Goal: Information Seeking & Learning: Learn about a topic

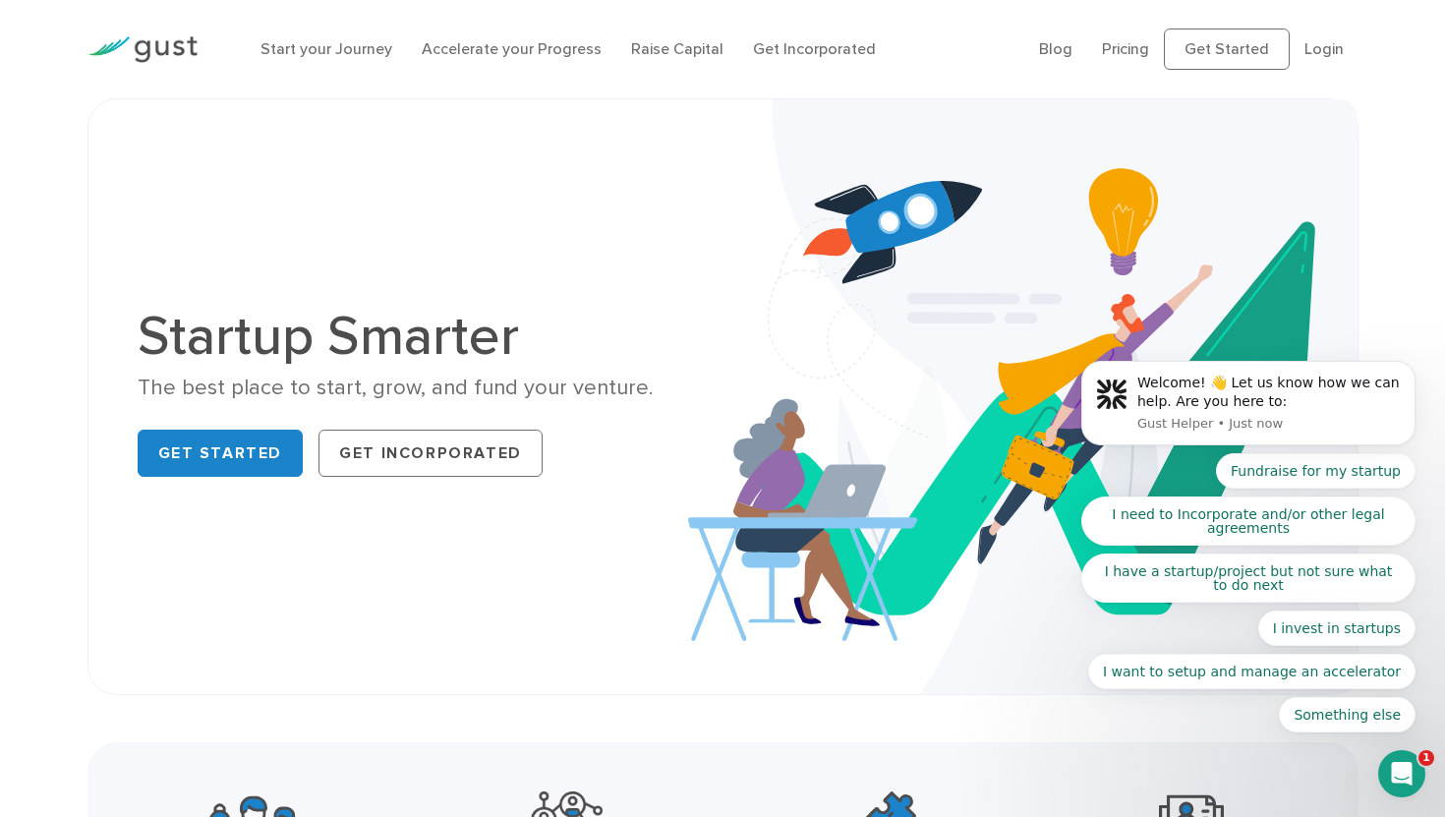
click at [665, 69] on div "Start your Journey Accelerate your Progress Raise Capital Get Incorporated" at bounding box center [635, 49] width 779 height 63
click html "Welcome! 👋 Let us know how we can help. Are you here to: Gust Helper • Just now…"
click at [1125, 44] on link "Pricing" at bounding box center [1125, 48] width 47 height 19
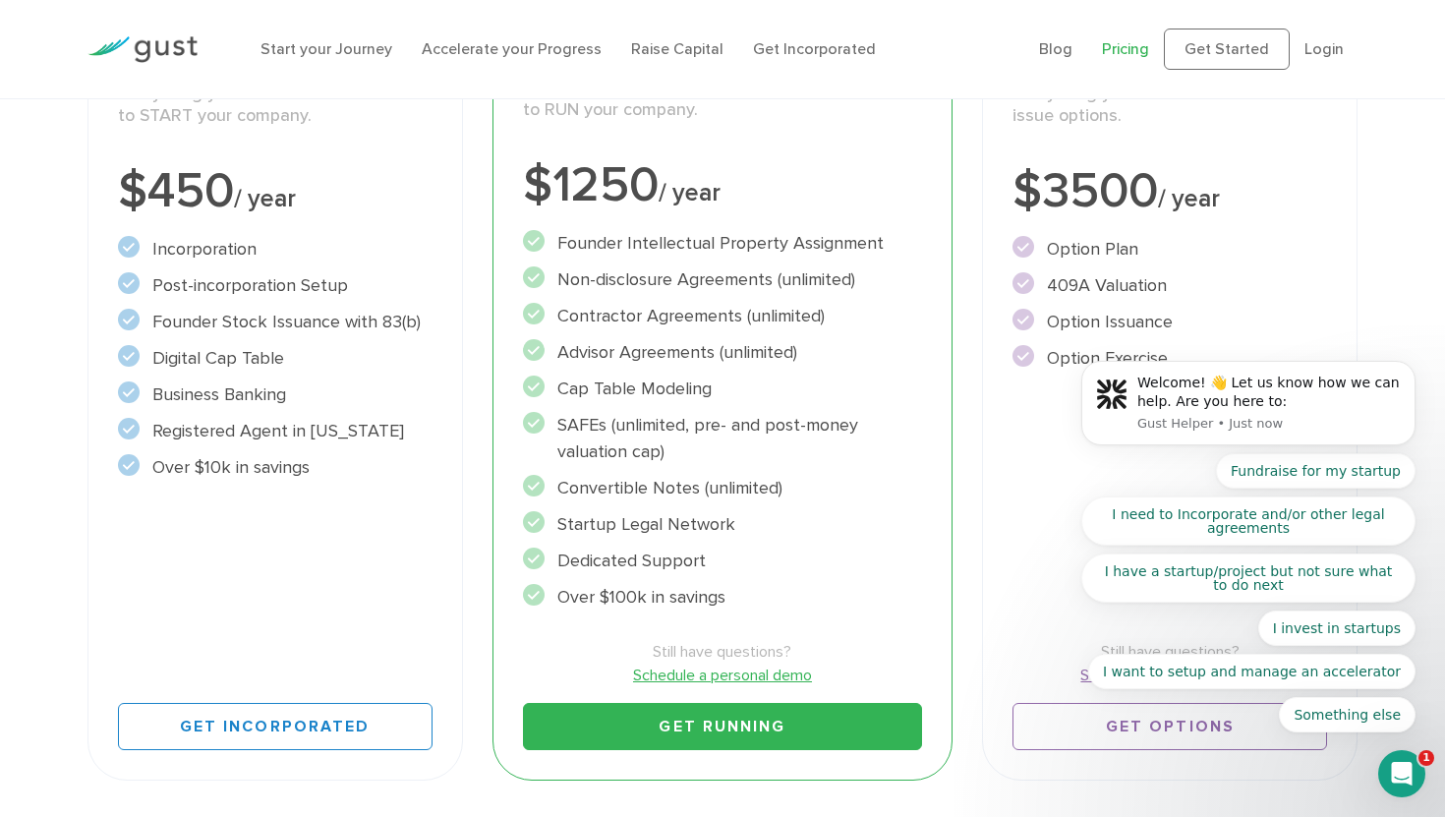
scroll to position [403, 0]
click at [661, 245] on li "Founder Intellectual Property Assignment" at bounding box center [723, 242] width 400 height 27
drag, startPoint x: 661, startPoint y: 245, endPoint x: 659, endPoint y: 549, distance: 304.7
click at [659, 549] on ul "Founder Intellectual Property Assignment" at bounding box center [723, 419] width 400 height 380
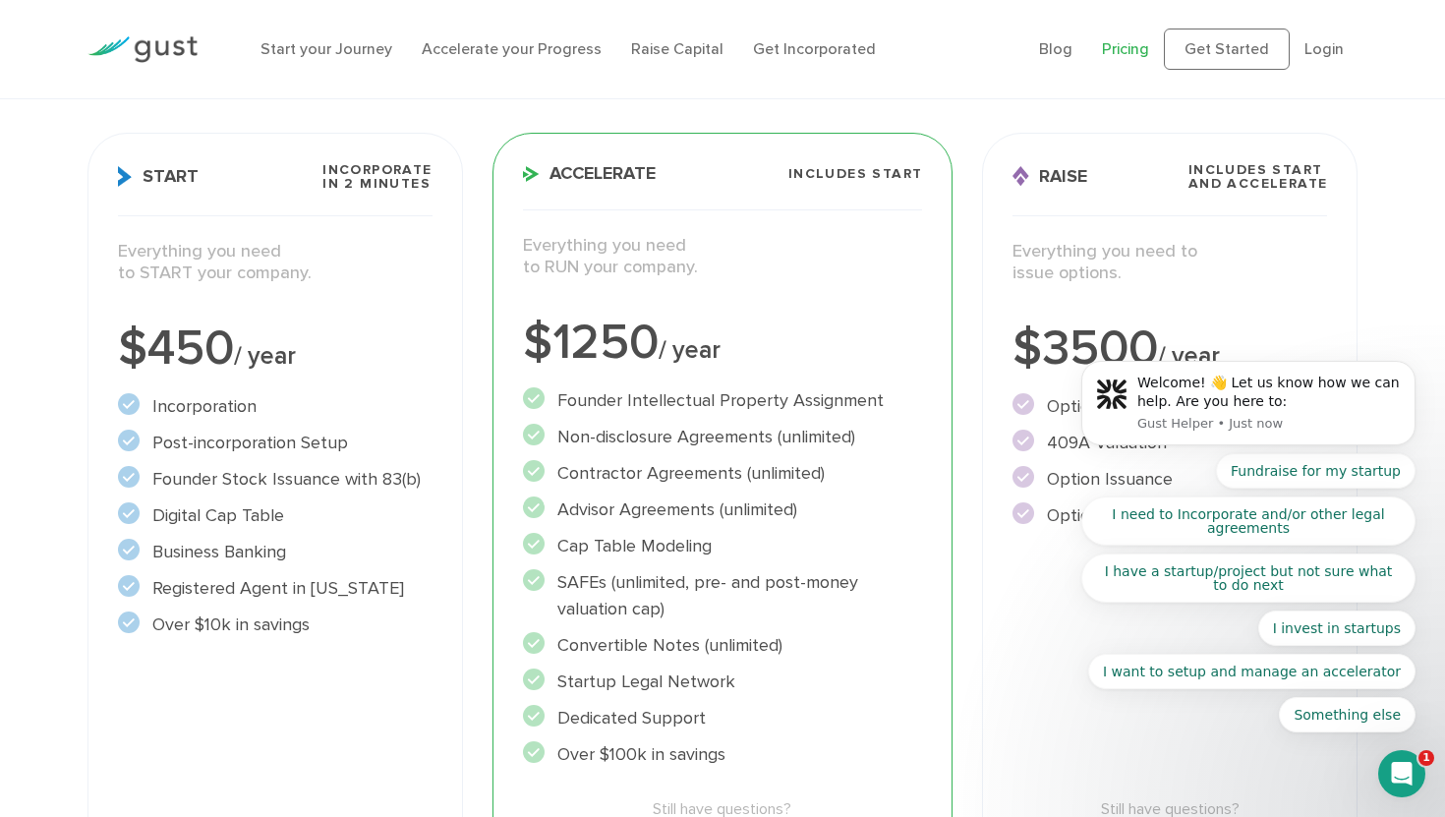
scroll to position [235, 0]
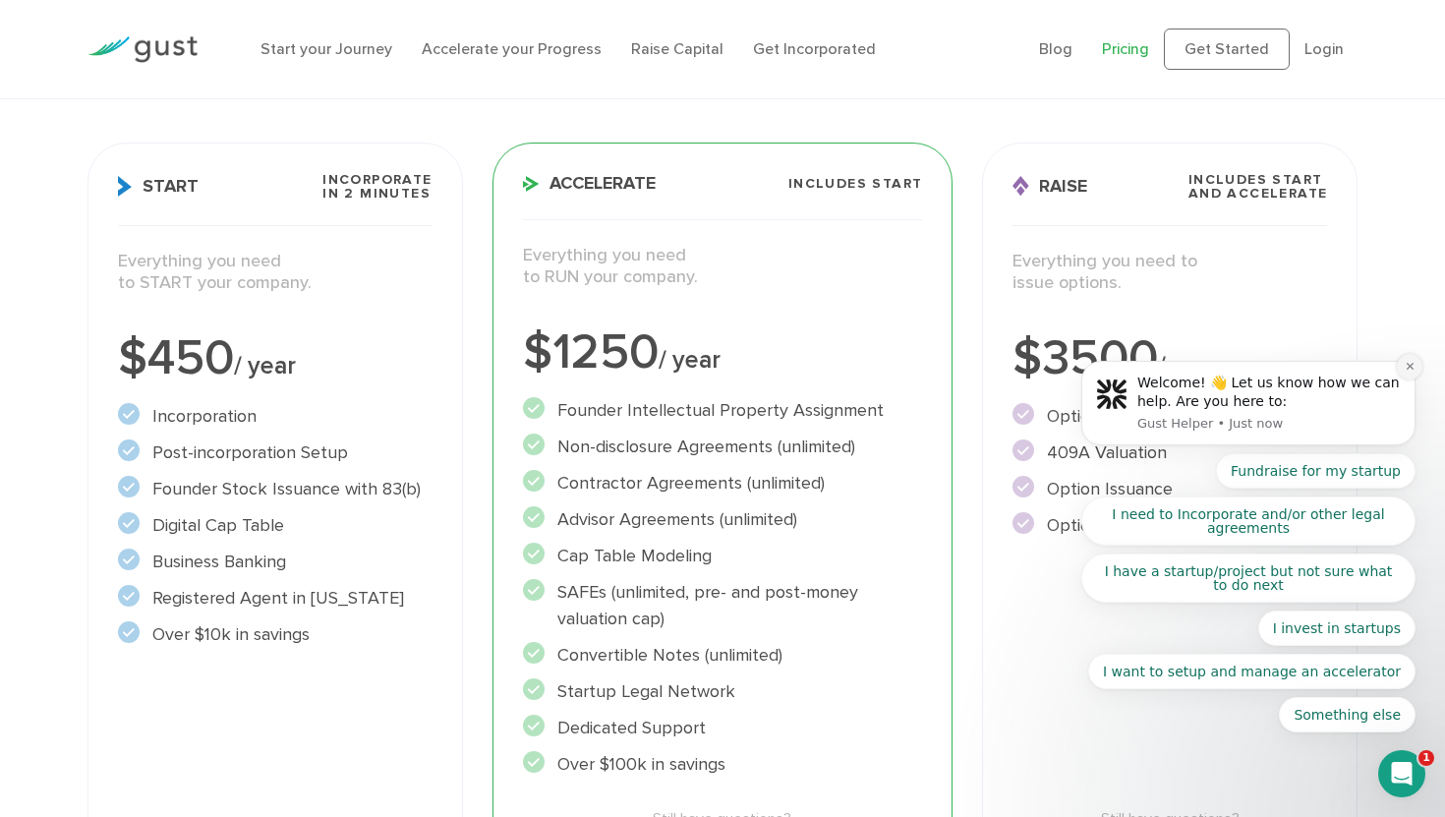
click at [1408, 365] on icon "Dismiss notification" at bounding box center [1409, 366] width 7 height 7
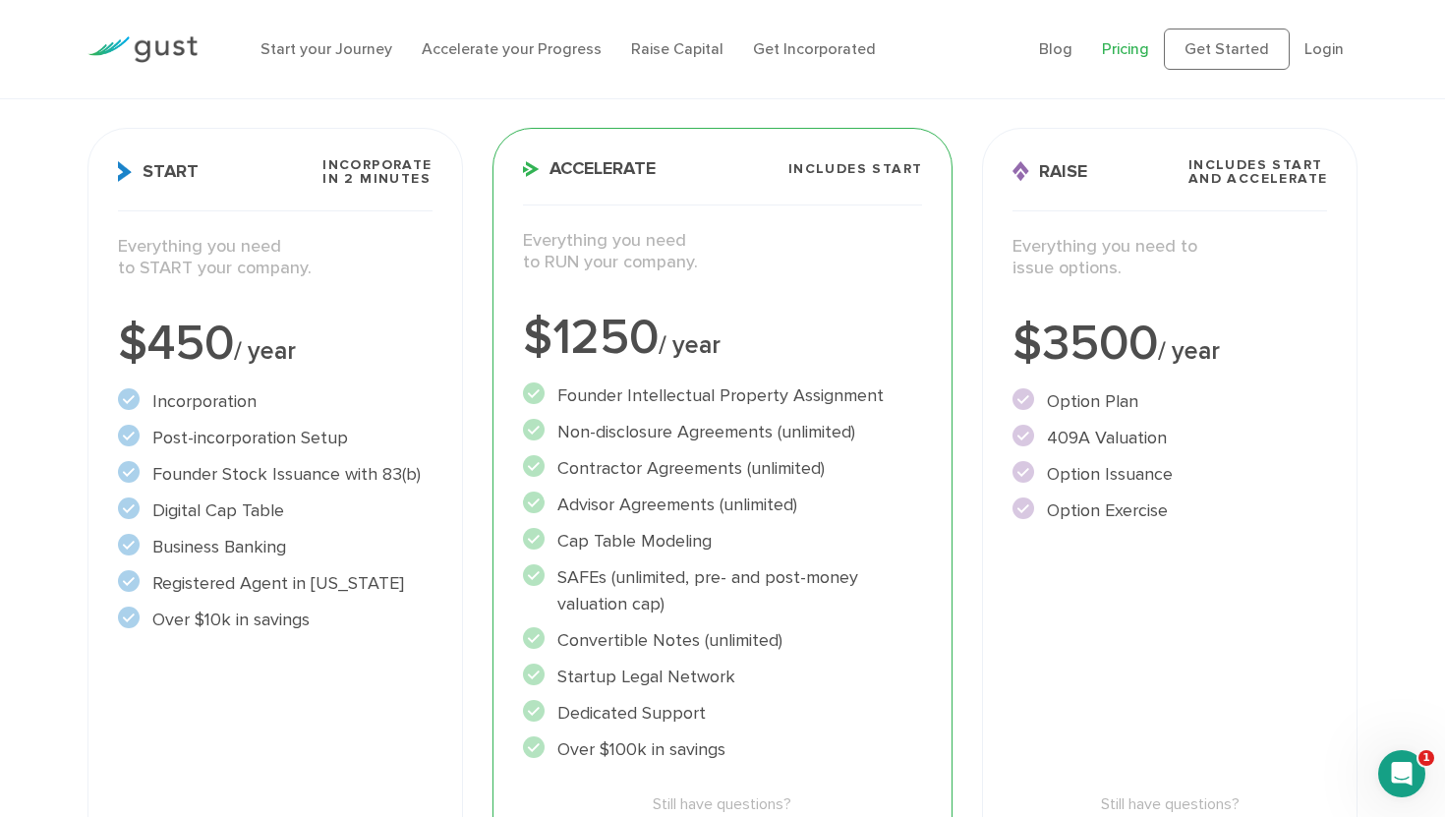
scroll to position [265, 0]
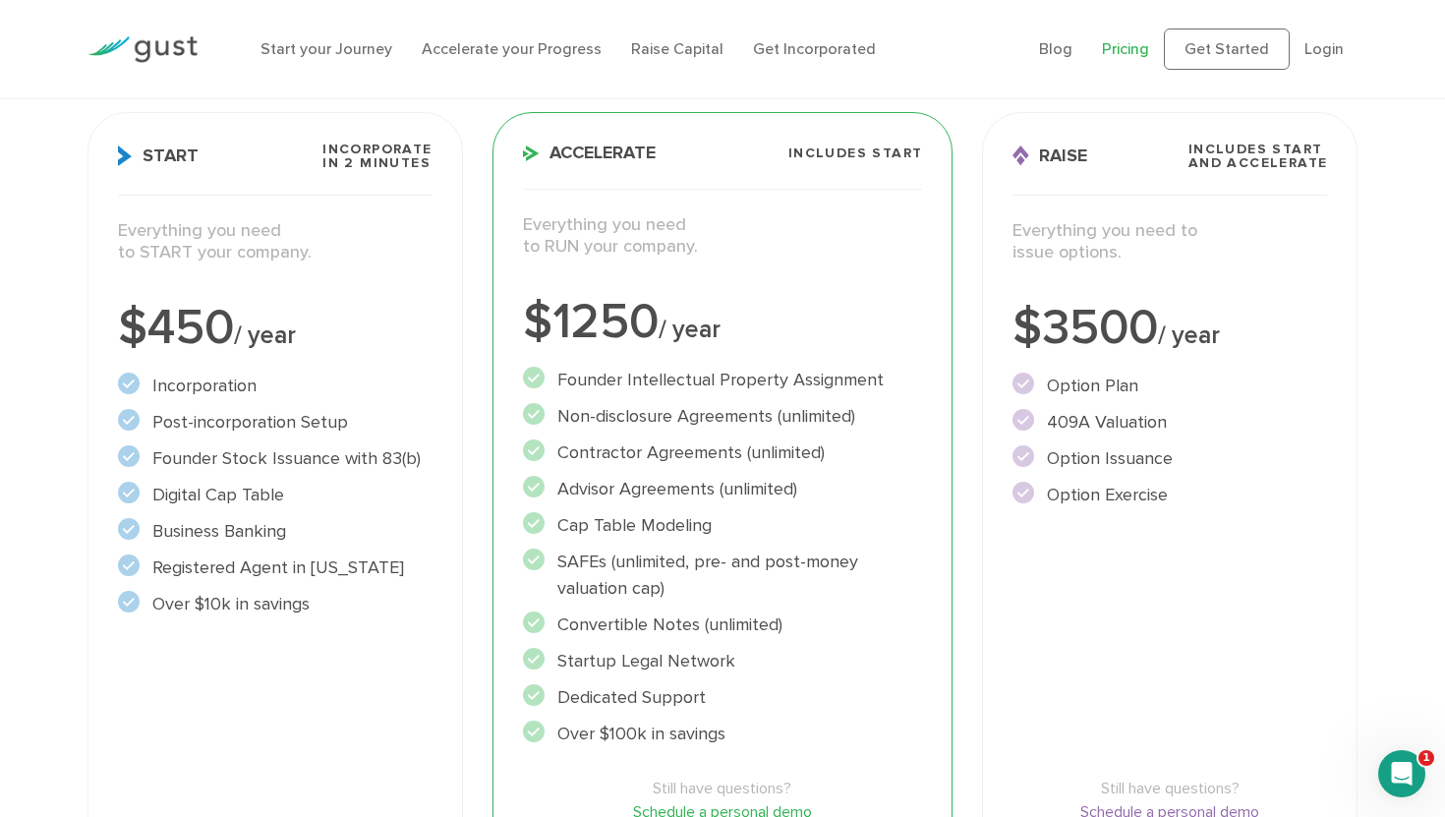
drag, startPoint x: 1109, startPoint y: 392, endPoint x: 1117, endPoint y: 507, distance: 115.3
click at [1117, 507] on ul "Option Plan" at bounding box center [1169, 441] width 315 height 136
click at [1117, 507] on li "Option Exercise" at bounding box center [1169, 495] width 315 height 27
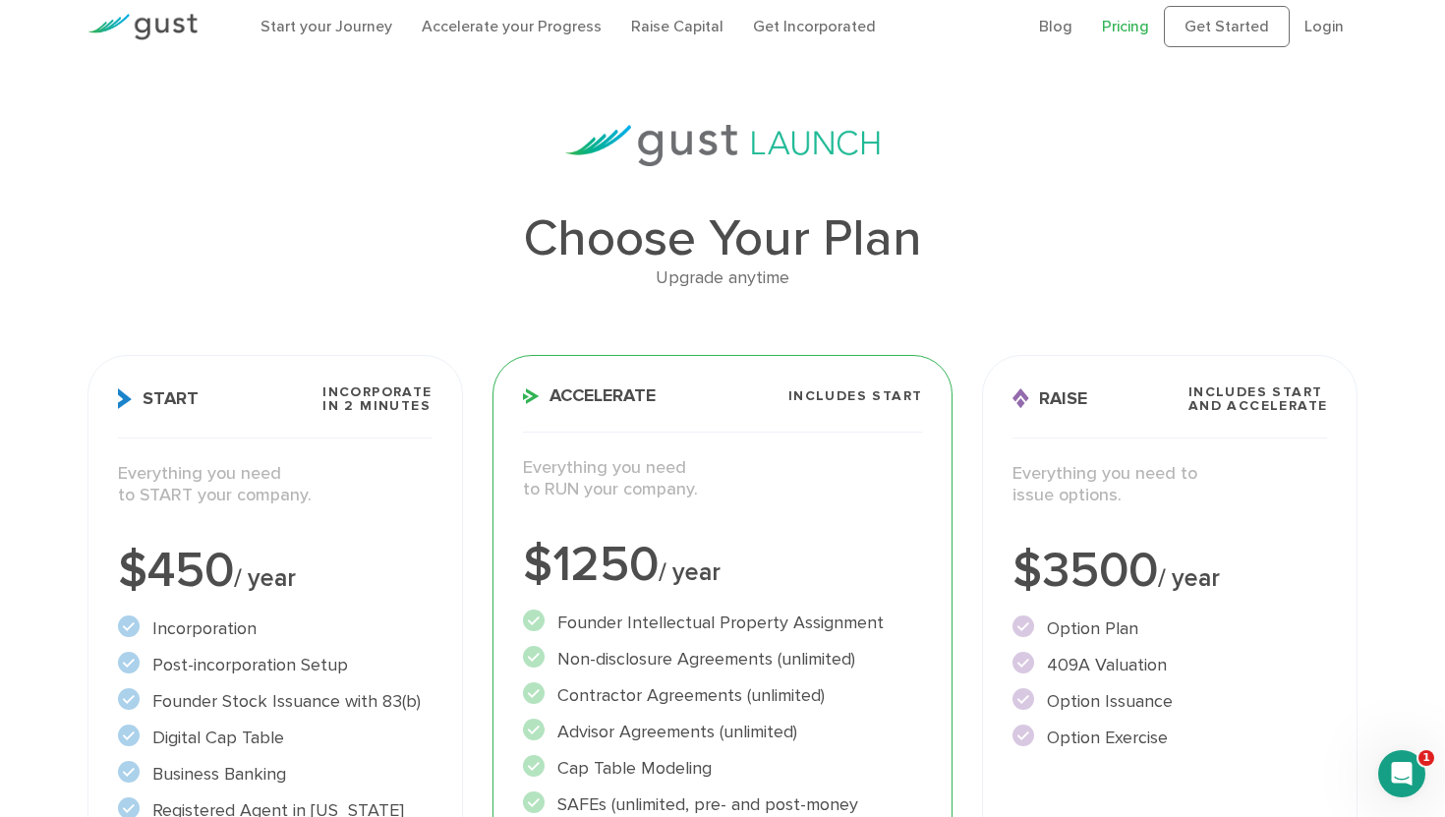
scroll to position [0, 0]
